Goal: Task Accomplishment & Management: Use online tool/utility

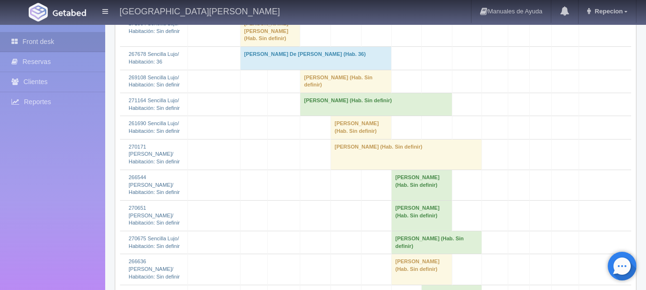
scroll to position [1196, 0]
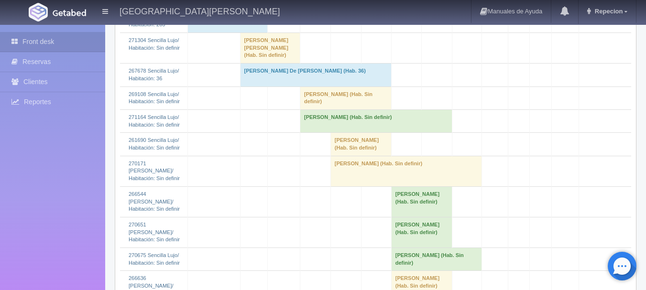
click at [275, 63] on td "[PERSON_NAME] [PERSON_NAME] (Hab. Sin definir)" at bounding box center [270, 48] width 60 height 31
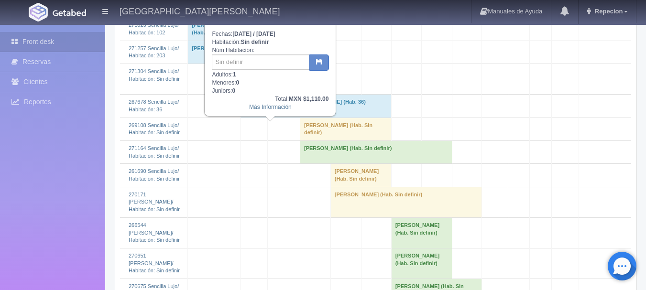
scroll to position [1148, 0]
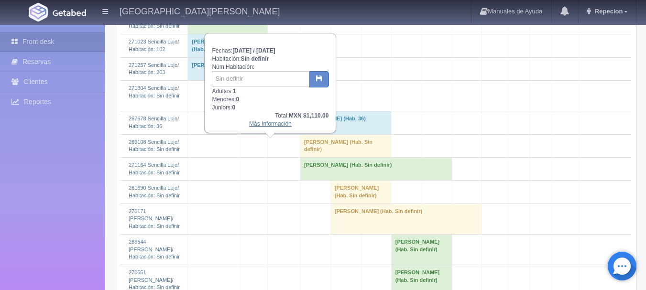
click at [275, 127] on link "Más Información" at bounding box center [270, 124] width 43 height 7
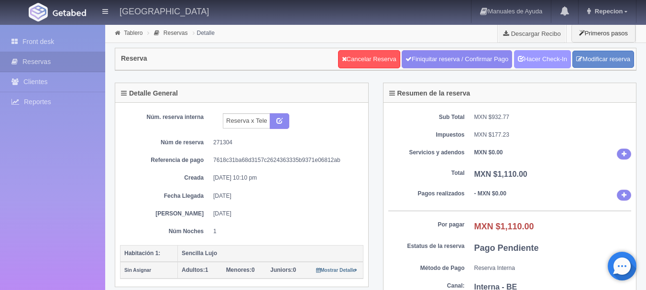
click at [540, 65] on link "Hacer Check-In" at bounding box center [542, 59] width 57 height 18
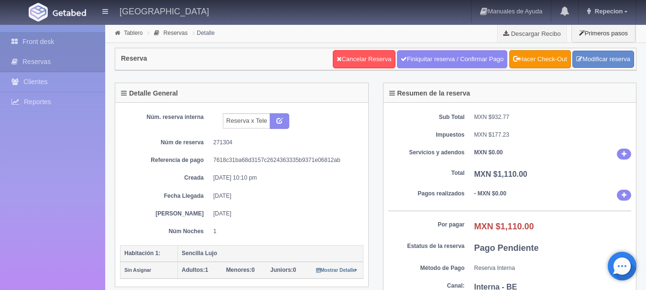
click at [46, 42] on link "Front desk" at bounding box center [52, 42] width 105 height 20
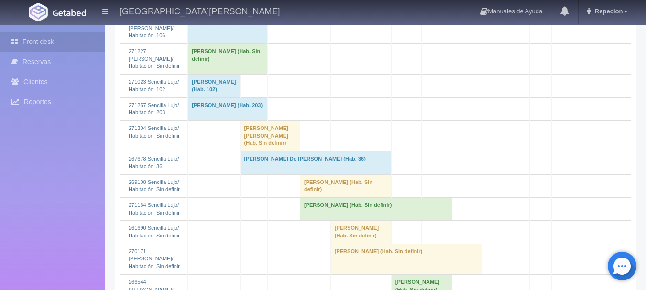
scroll to position [1100, 0]
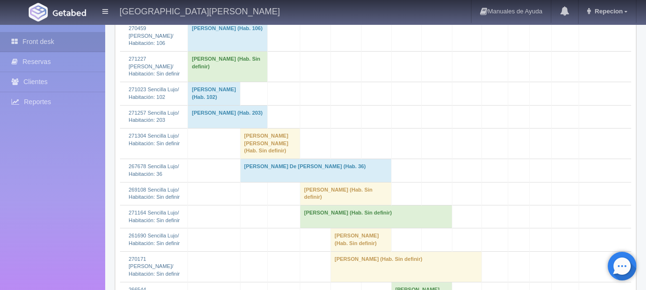
click at [261, 159] on td "[PERSON_NAME] [PERSON_NAME] (Hab. Sin definir)" at bounding box center [270, 143] width 60 height 31
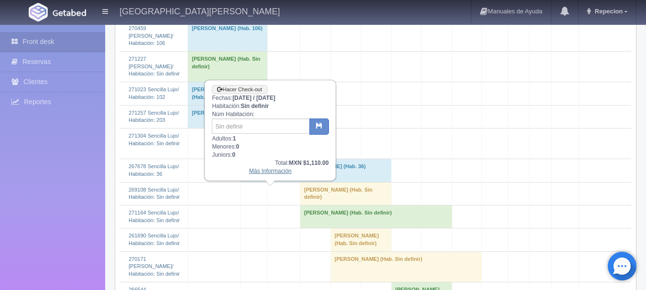
click at [269, 173] on link "Más Información" at bounding box center [270, 171] width 43 height 7
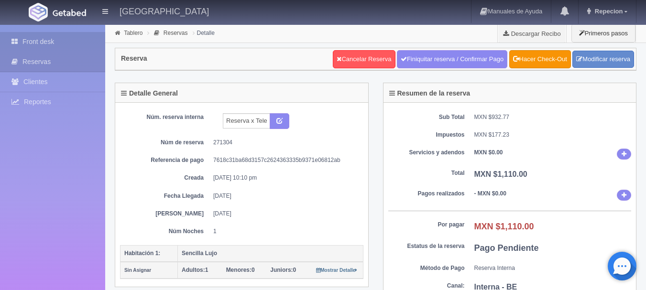
click at [47, 43] on link "Front desk" at bounding box center [52, 42] width 105 height 20
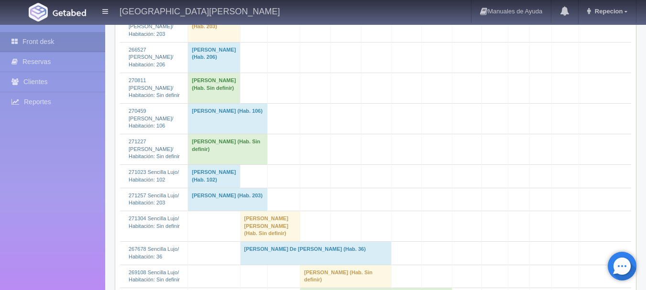
scroll to position [1148, 0]
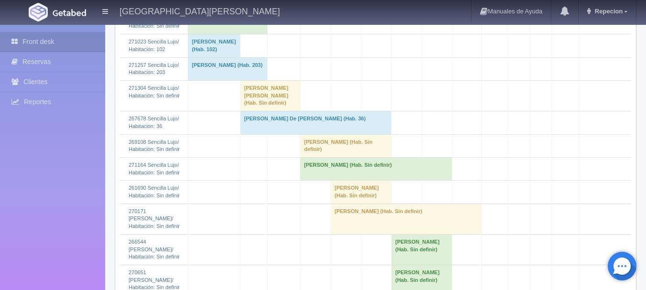
click at [264, 111] on td "[PERSON_NAME] [PERSON_NAME] (Hab. Sin definir)" at bounding box center [270, 95] width 60 height 31
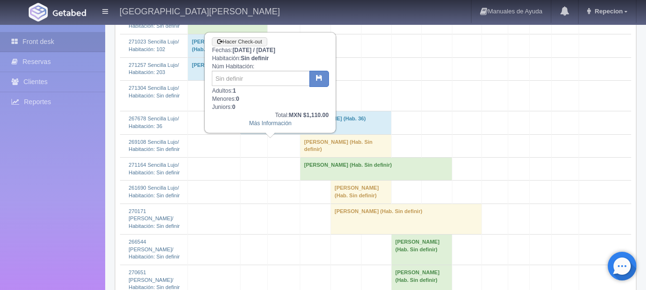
click at [264, 111] on td "Gabriel Israel Colin Velasco (Hab. Sin definir)" at bounding box center [270, 95] width 60 height 31
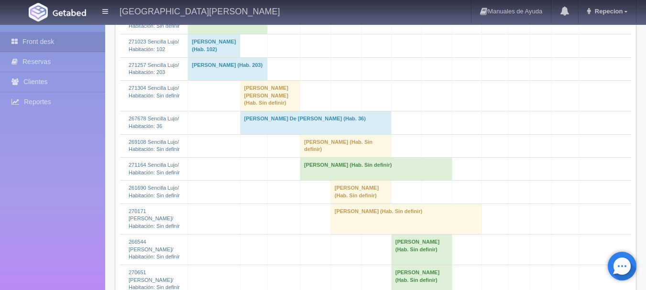
click at [259, 111] on td "Gabriel Israel Colin Velasco (Hab. Sin definir)" at bounding box center [270, 95] width 60 height 31
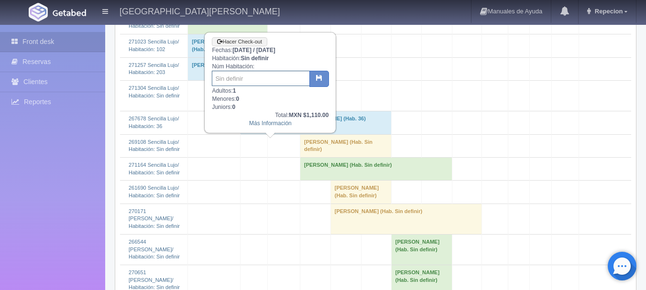
click at [249, 80] on input "text" at bounding box center [261, 78] width 98 height 15
type input "43"
click at [316, 81] on icon "button" at bounding box center [319, 78] width 6 height 6
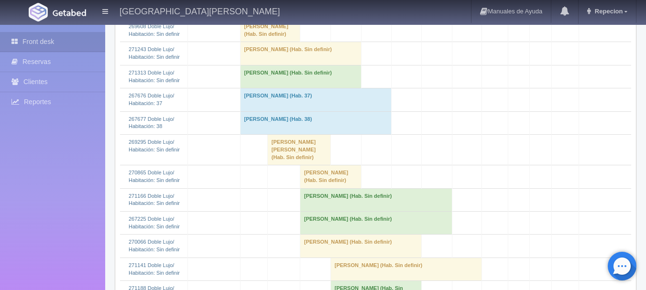
scroll to position [383, 0]
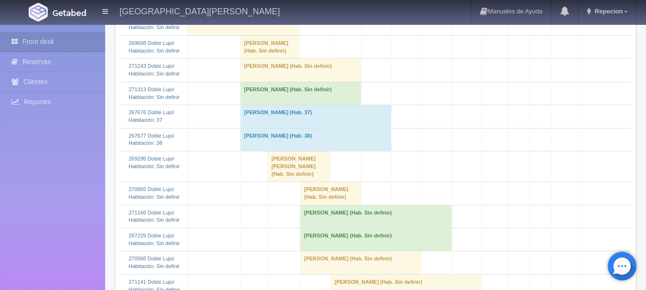
click at [275, 105] on td "diego lara arias (Hab. Sin definir)" at bounding box center [300, 93] width 121 height 23
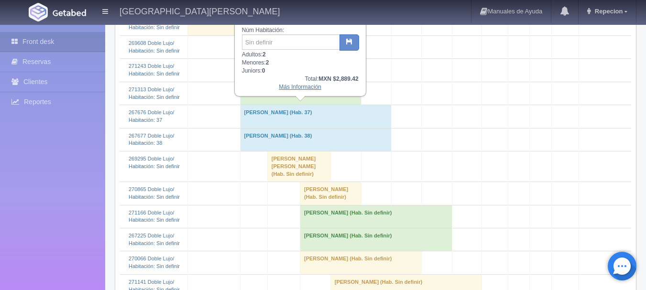
click at [287, 90] on link "Más Información" at bounding box center [300, 87] width 43 height 7
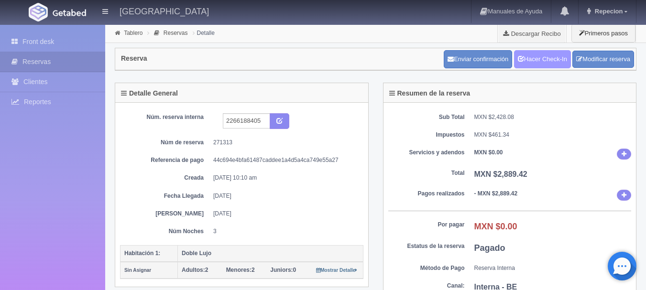
click at [534, 60] on link "Hacer Check-In" at bounding box center [542, 59] width 57 height 18
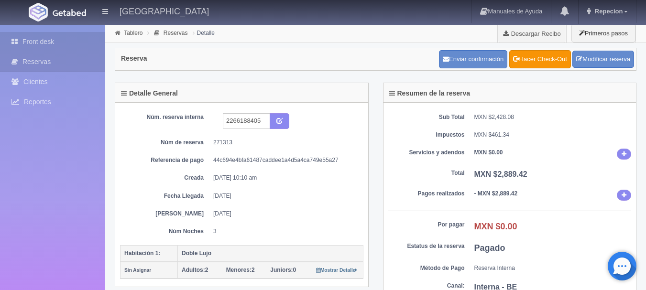
click at [40, 42] on link "Front desk" at bounding box center [52, 42] width 105 height 20
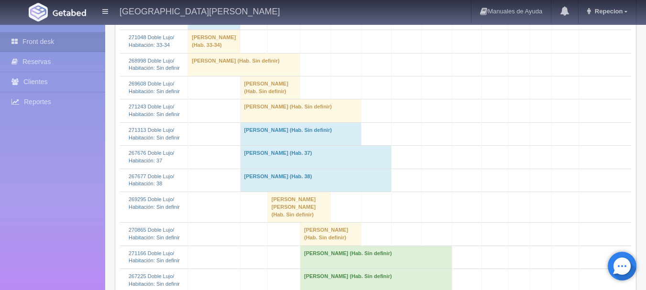
scroll to position [383, 0]
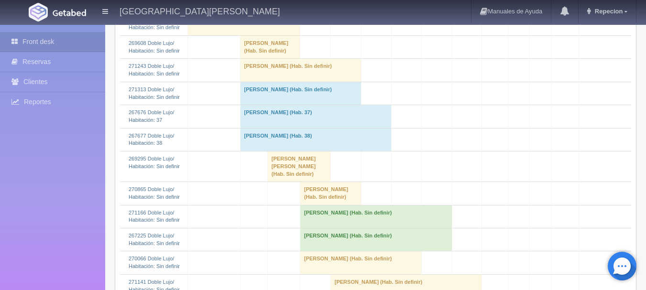
click at [274, 105] on td "[PERSON_NAME] (Hab. Sin definir)" at bounding box center [300, 93] width 121 height 23
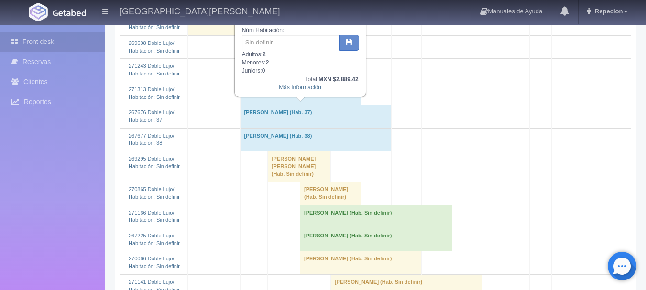
scroll to position [335, 0]
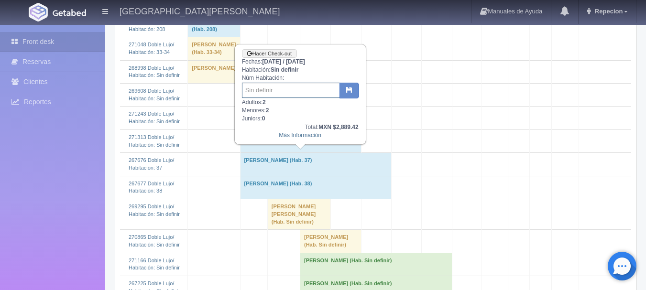
click at [275, 91] on input "text" at bounding box center [291, 90] width 98 height 15
type input "39"
click at [348, 88] on icon "button" at bounding box center [349, 90] width 6 height 6
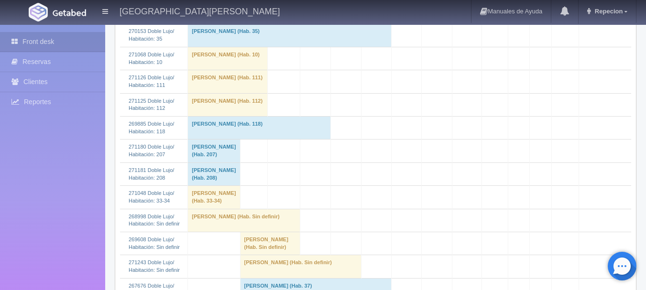
scroll to position [287, 0]
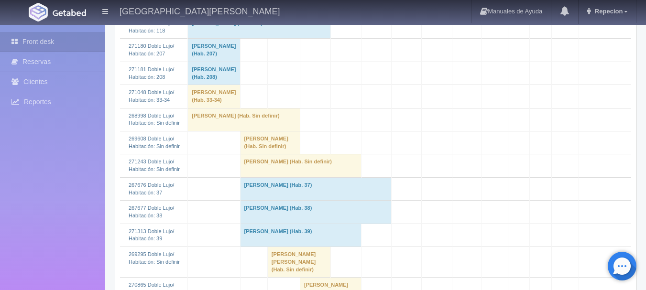
click at [270, 154] on td "[PERSON_NAME] (Hab. Sin definir)" at bounding box center [270, 143] width 60 height 23
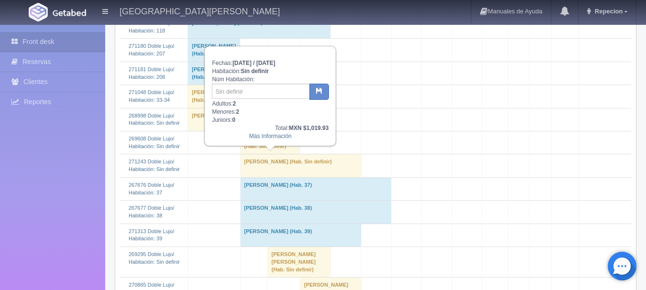
click at [270, 154] on td "[PERSON_NAME] (Hab. Sin definir)" at bounding box center [270, 143] width 60 height 23
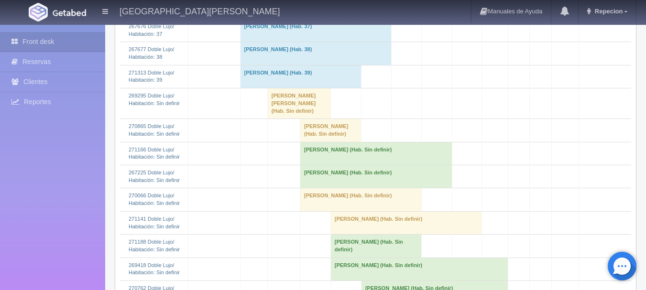
scroll to position [478, 0]
